Goal: Find specific page/section: Find specific page/section

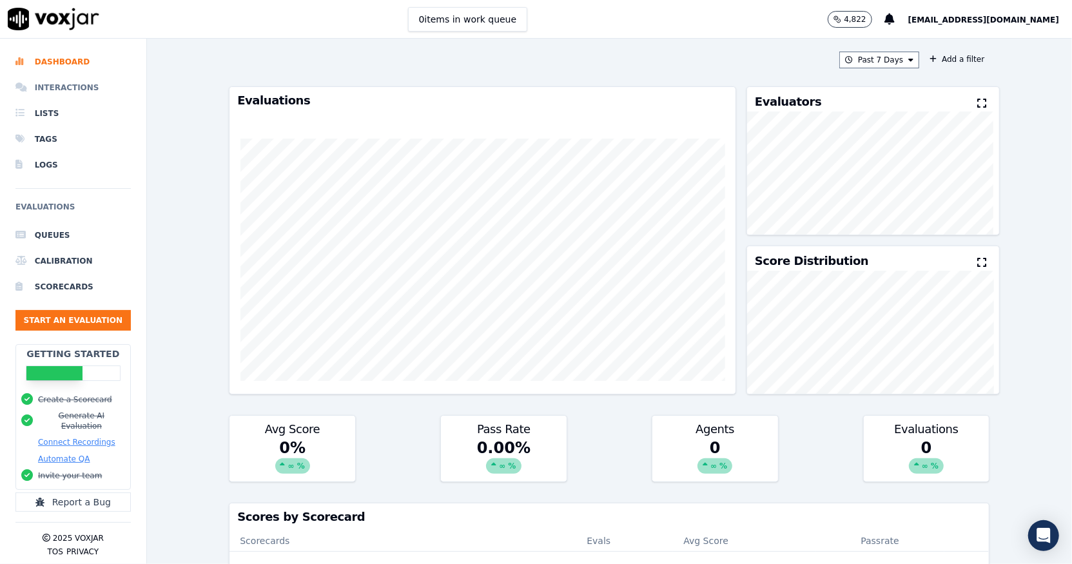
click at [43, 90] on li "Interactions" at bounding box center [72, 88] width 115 height 26
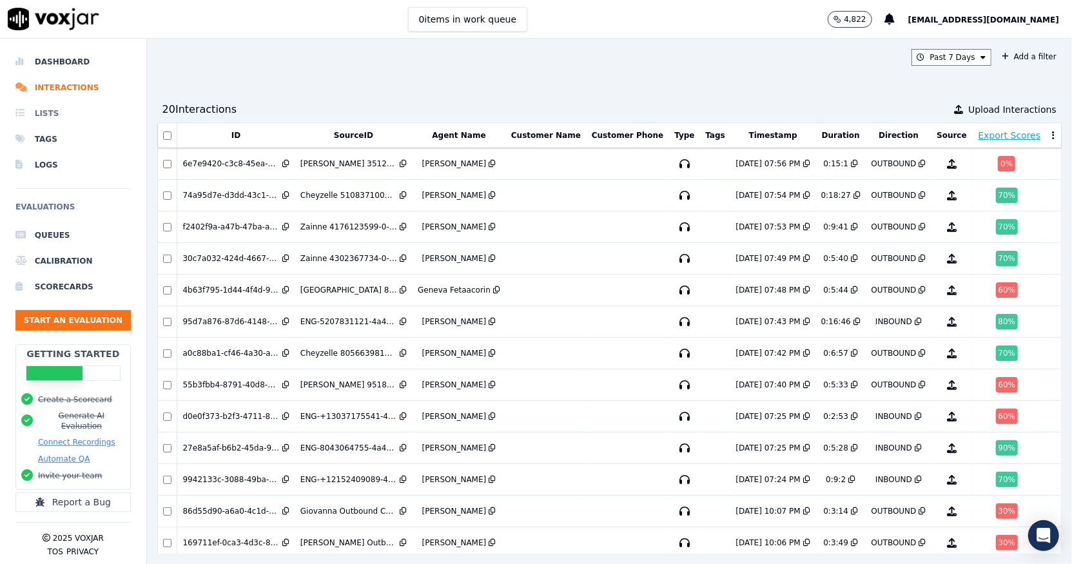
click at [44, 110] on li "Lists" at bounding box center [72, 114] width 115 height 26
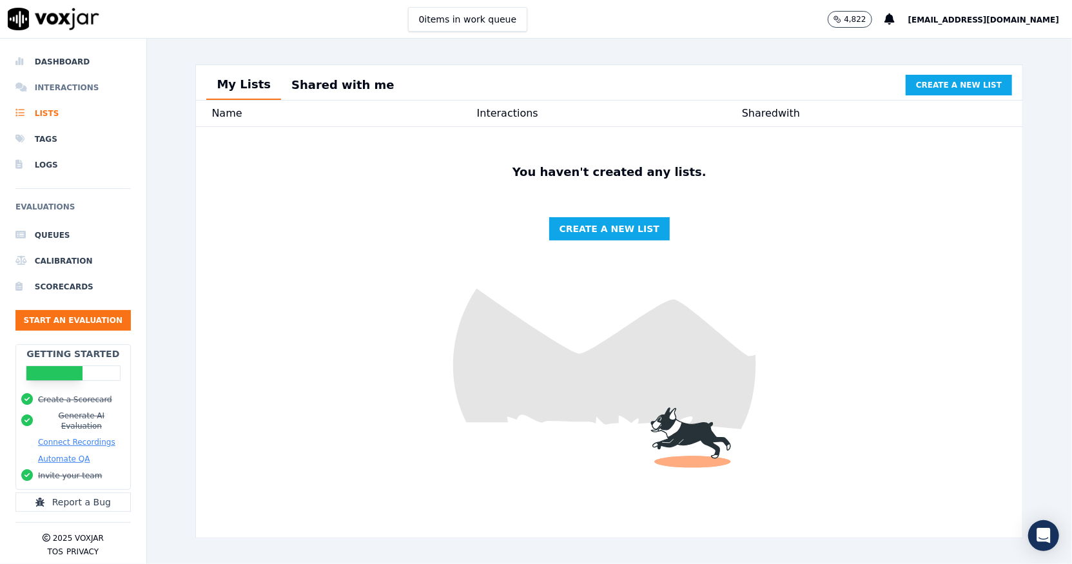
click at [55, 83] on li "Interactions" at bounding box center [72, 88] width 115 height 26
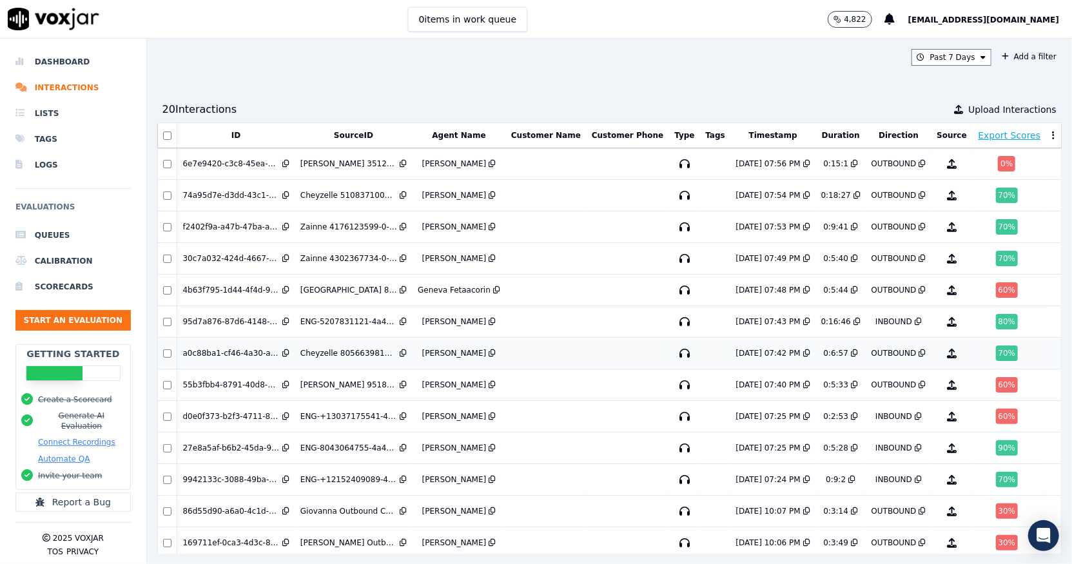
click at [616, 354] on td at bounding box center [627, 354] width 83 height 32
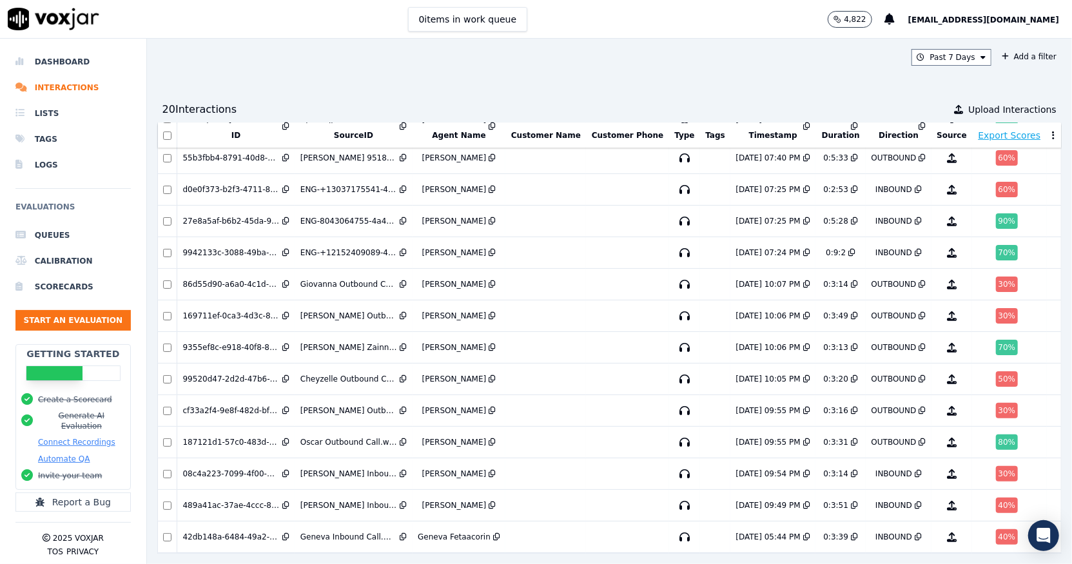
scroll to position [250, 0]
